Goal: Task Accomplishment & Management: Use online tool/utility

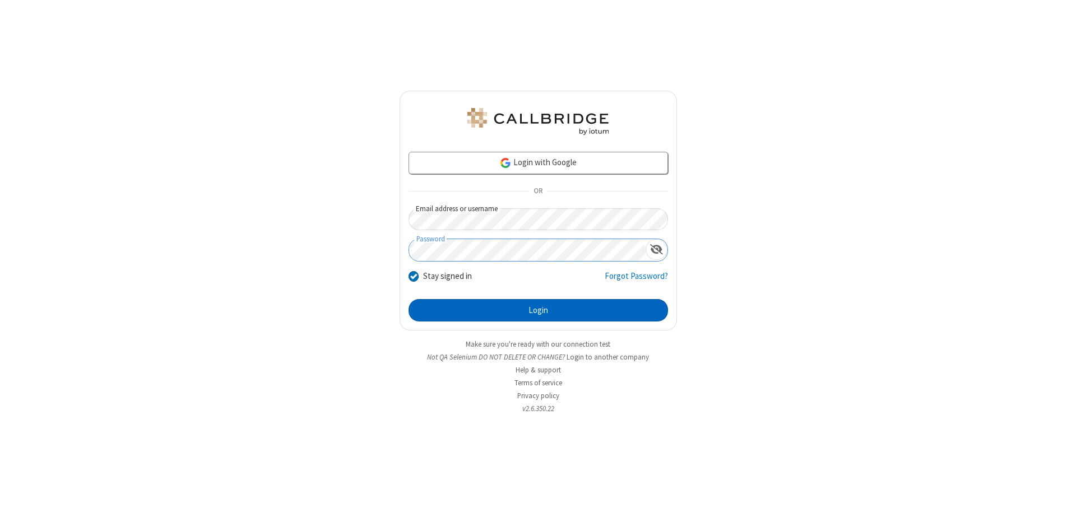
click at [538, 310] on button "Login" at bounding box center [537, 310] width 259 height 22
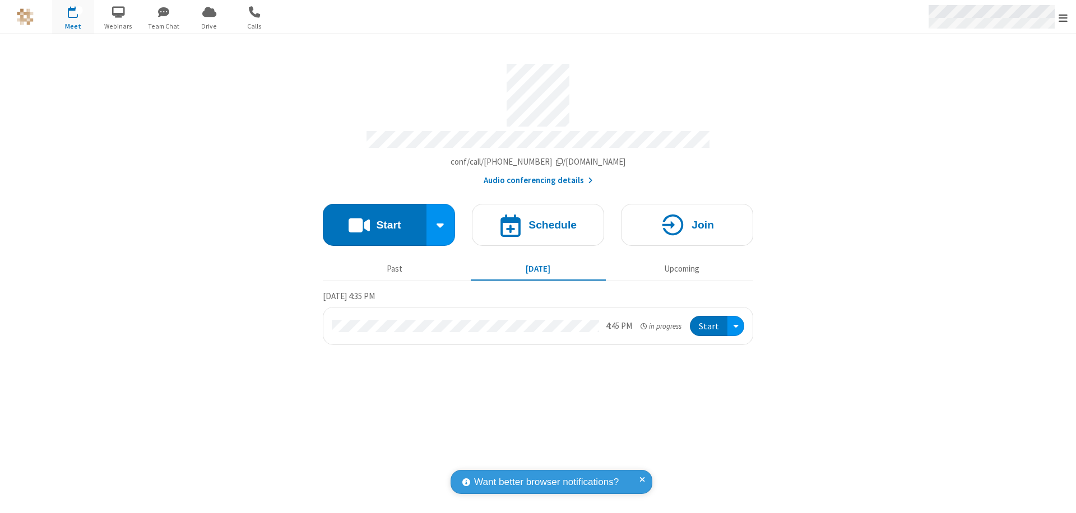
click at [1063, 17] on span "Open menu" at bounding box center [1062, 17] width 9 height 11
click at [209, 26] on span "Drive" at bounding box center [209, 26] width 42 height 10
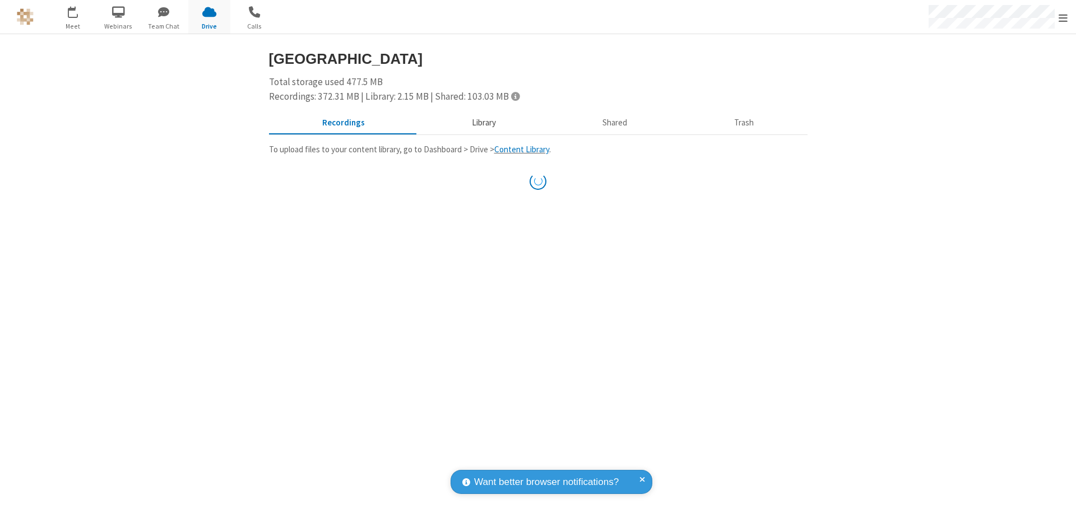
click at [478, 123] on button "Library" at bounding box center [483, 123] width 131 height 21
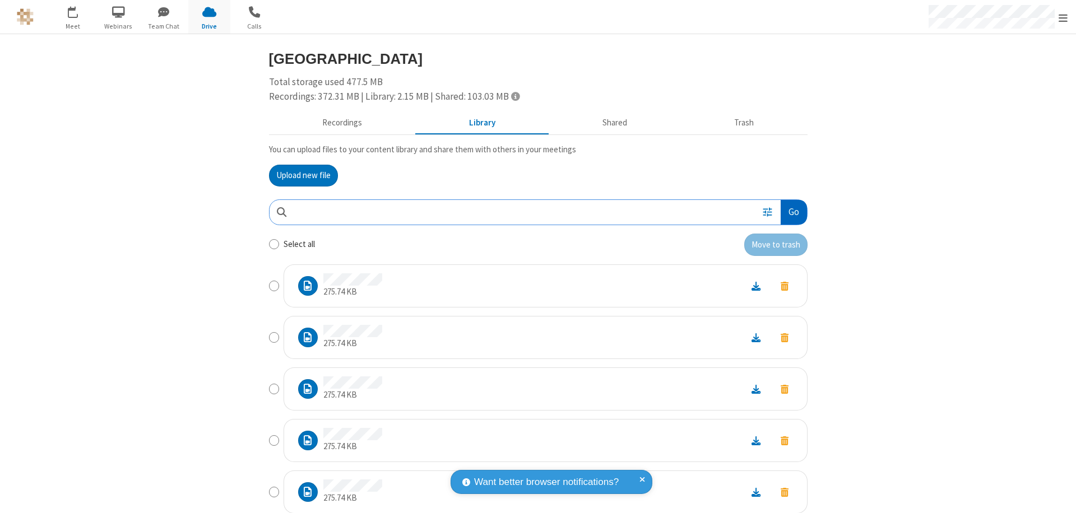
click at [789, 212] on button "Go" at bounding box center [793, 212] width 26 height 25
click at [299, 175] on button "Upload new file" at bounding box center [303, 176] width 69 height 22
